Goal: Information Seeking & Learning: Check status

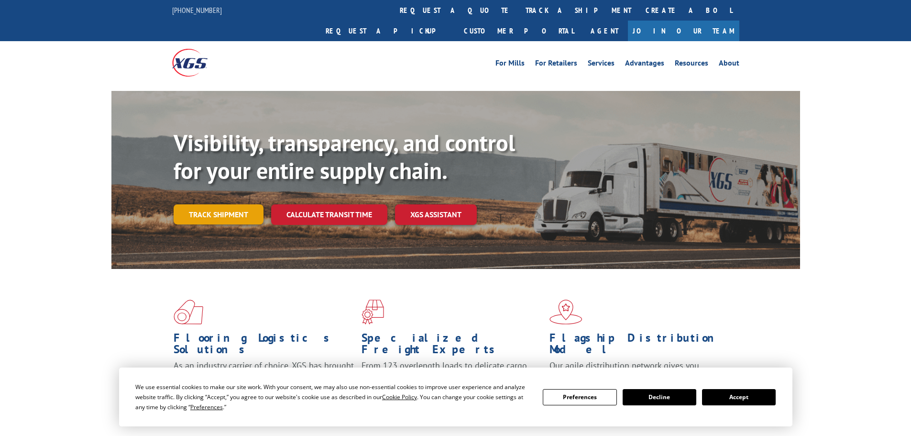
click at [194, 204] on link "Track shipment" at bounding box center [219, 214] width 90 height 20
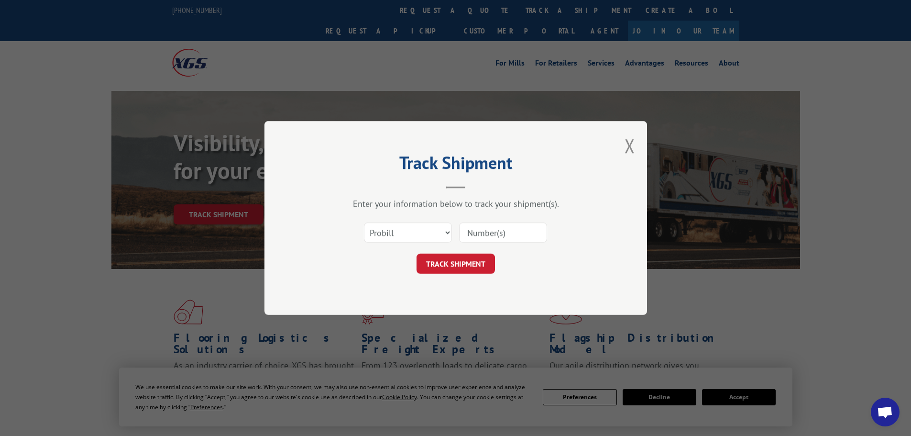
click at [477, 233] on input at bounding box center [503, 232] width 88 height 20
paste input "16754998"
type input "16754998"
click at [460, 262] on button "TRACK SHIPMENT" at bounding box center [455, 263] width 78 height 20
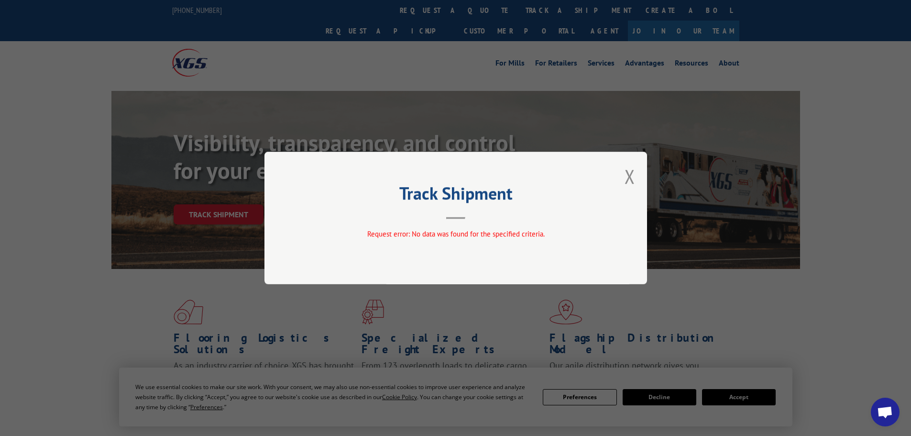
click at [635, 177] on div "Track Shipment Request error: No data was found for the specified criteria." at bounding box center [455, 218] width 382 height 132
click at [628, 177] on button "Close modal" at bounding box center [629, 176] width 11 height 25
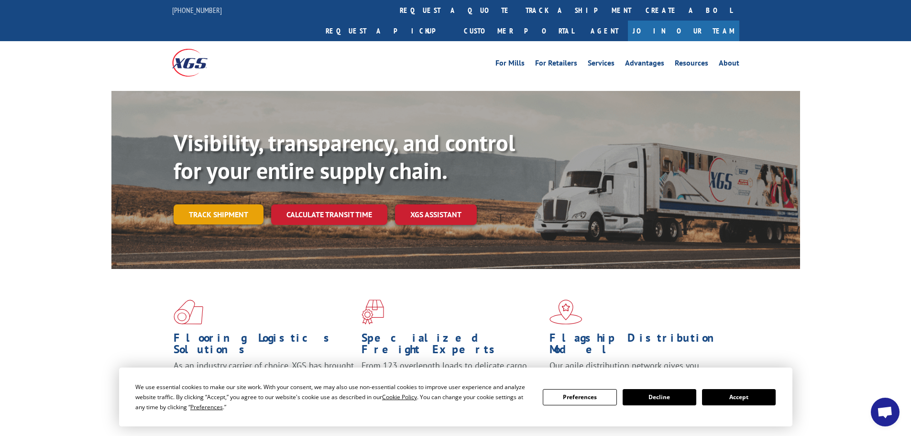
click at [205, 204] on link "Track shipment" at bounding box center [219, 214] width 90 height 20
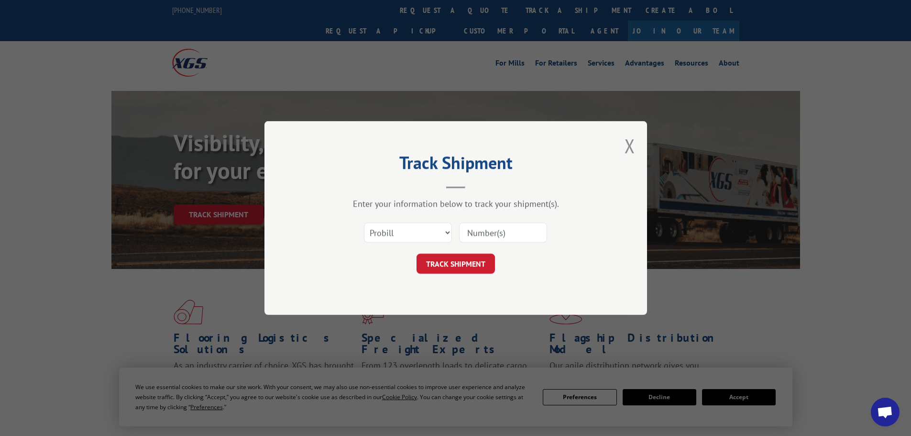
click at [504, 232] on input at bounding box center [503, 232] width 88 height 20
paste input "16754998"
type input "16754998"
click at [467, 265] on button "TRACK SHIPMENT" at bounding box center [455, 263] width 78 height 20
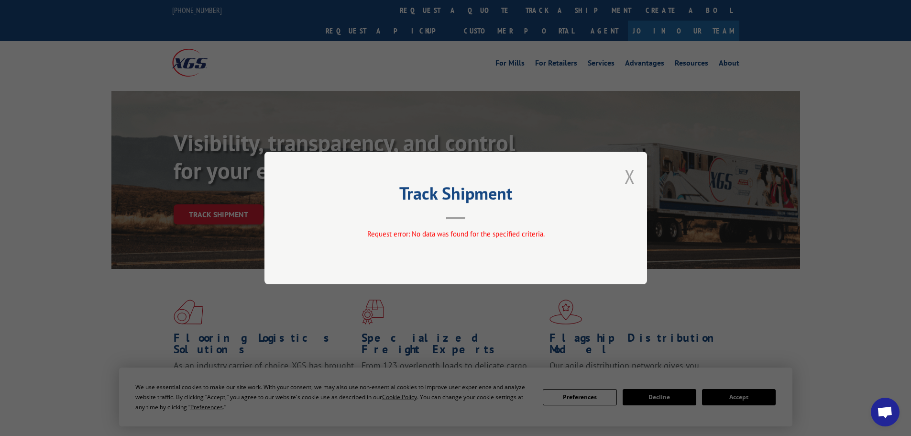
click at [629, 177] on button "Close modal" at bounding box center [629, 176] width 11 height 25
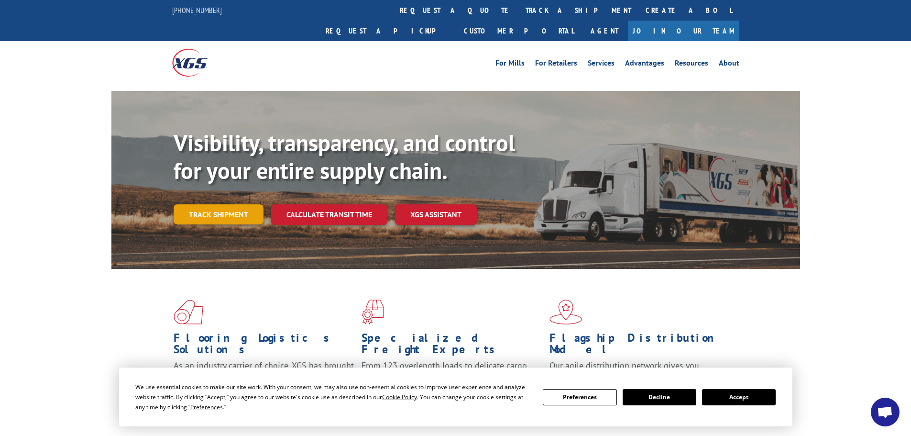
click at [227, 204] on link "Track shipment" at bounding box center [219, 214] width 90 height 20
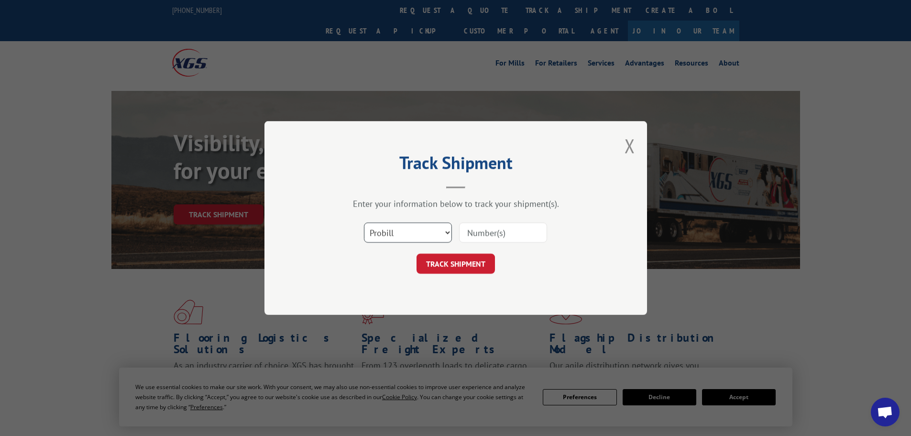
click at [397, 230] on select "Select category... Probill BOL PO" at bounding box center [408, 232] width 88 height 20
select select "bol"
click at [364, 222] on select "Select category... Probill BOL PO" at bounding box center [408, 232] width 88 height 20
click at [483, 236] on input at bounding box center [503, 232] width 88 height 20
paste input "6013248"
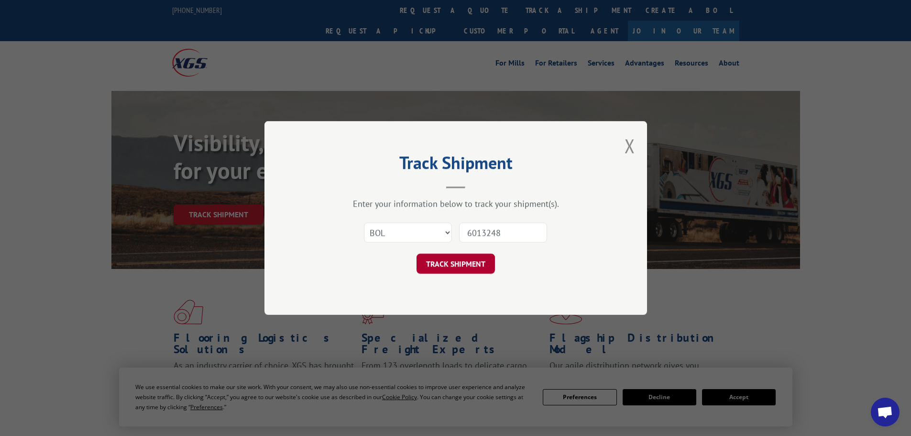
type input "6013248"
click at [477, 268] on button "TRACK SHIPMENT" at bounding box center [455, 263] width 78 height 20
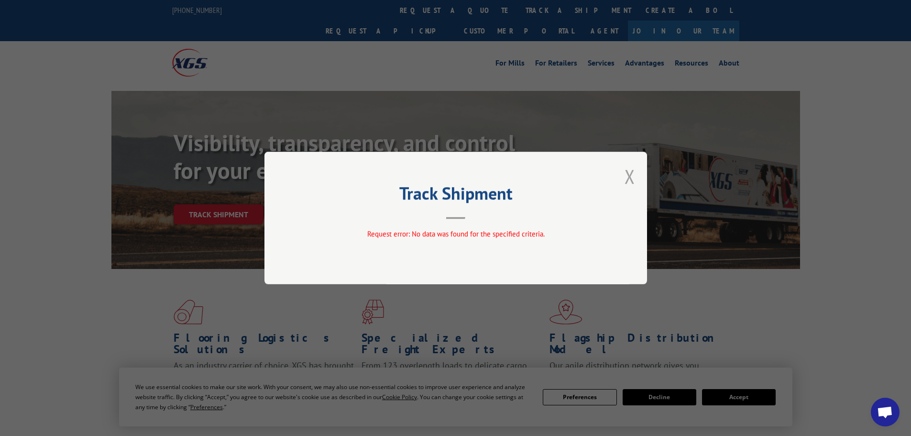
click at [626, 170] on button "Close modal" at bounding box center [629, 176] width 11 height 25
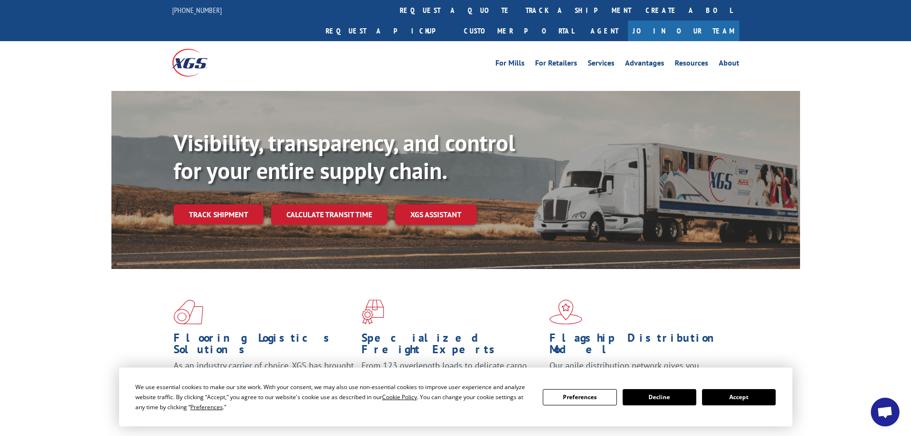
click at [730, 332] on h1 "Flagship Distribution Model" at bounding box center [639, 346] width 181 height 28
click at [723, 399] on button "Accept" at bounding box center [739, 397] width 74 height 16
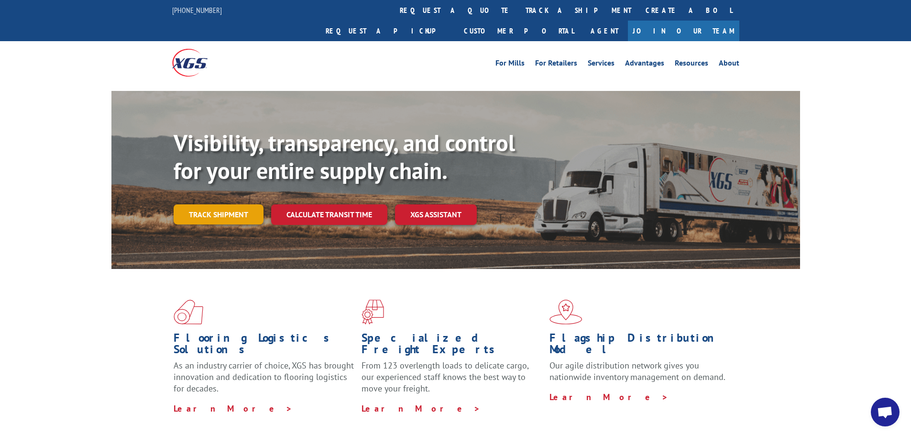
click at [221, 204] on link "Track shipment" at bounding box center [219, 214] width 90 height 20
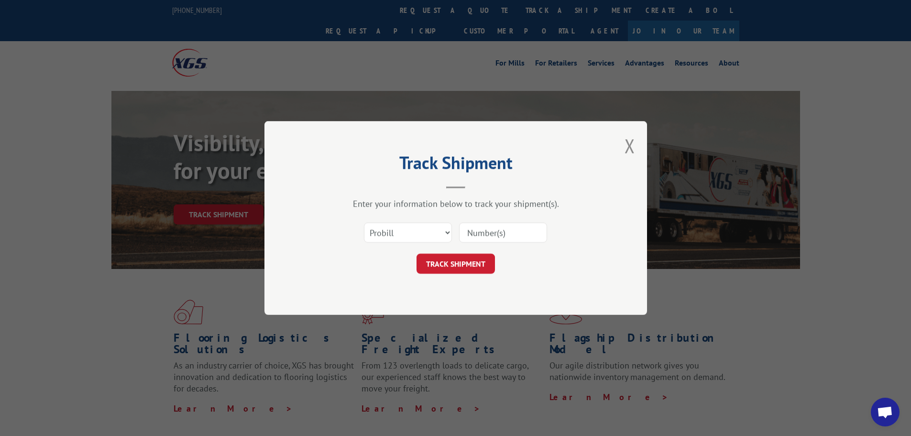
click at [495, 236] on input at bounding box center [503, 232] width 88 height 20
paste input "6013248"
type input "6013248"
click at [471, 268] on button "TRACK SHIPMENT" at bounding box center [455, 263] width 78 height 20
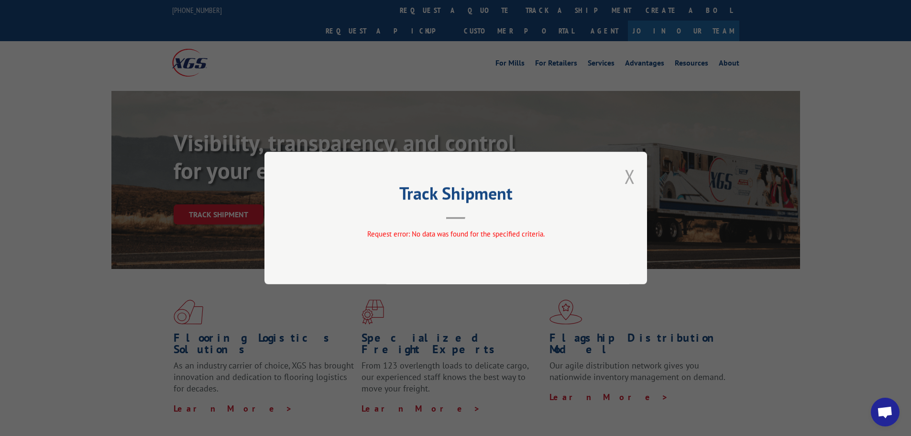
click at [627, 177] on button "Close modal" at bounding box center [629, 176] width 11 height 25
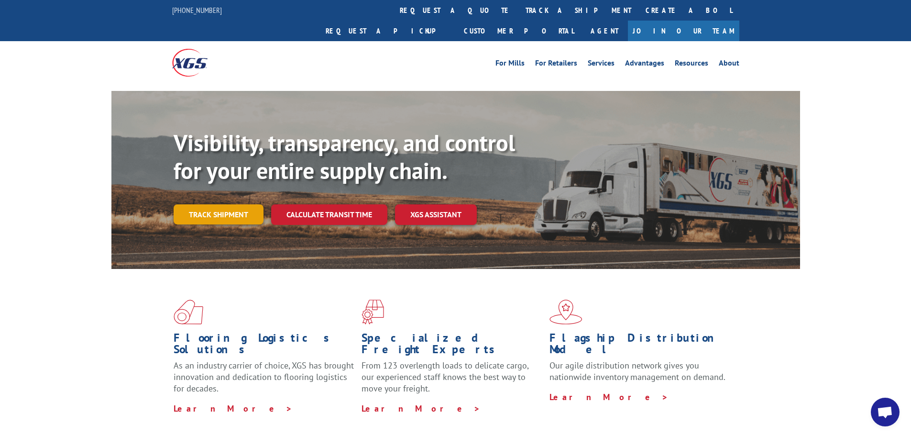
click at [198, 204] on link "Track shipment" at bounding box center [219, 214] width 90 height 20
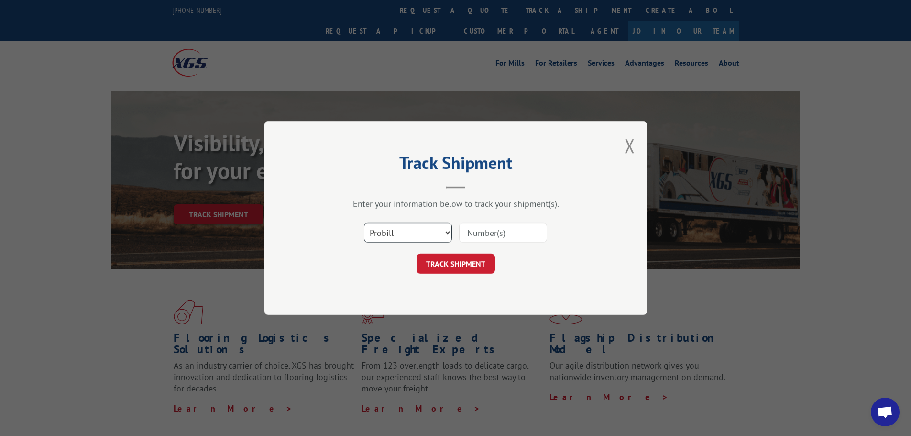
click at [405, 237] on select "Select category... Probill BOL PO" at bounding box center [408, 232] width 88 height 20
select select "bol"
click at [364, 222] on select "Select category... Probill BOL PO" at bounding box center [408, 232] width 88 height 20
click at [490, 236] on input at bounding box center [503, 232] width 88 height 20
paste input "16754998"
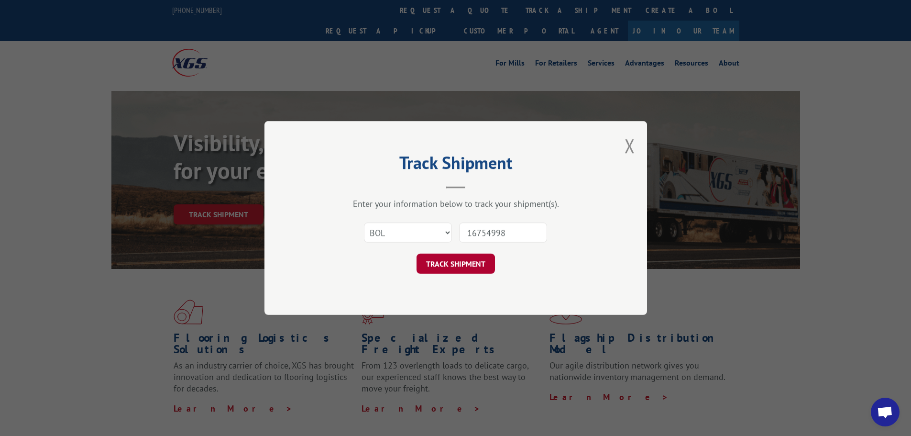
type input "16754998"
click at [458, 260] on button "TRACK SHIPMENT" at bounding box center [455, 263] width 78 height 20
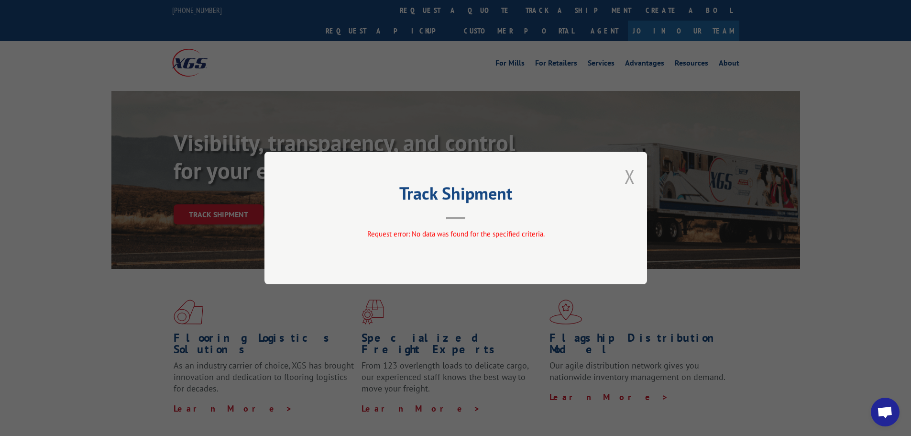
click at [628, 173] on button "Close modal" at bounding box center [629, 176] width 11 height 25
